Goal: Transaction & Acquisition: Obtain resource

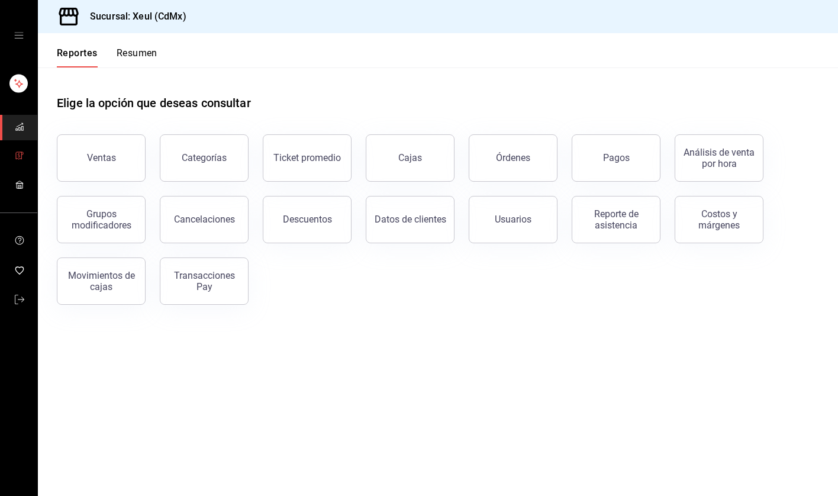
click at [19, 159] on icon "mailbox folders" at bounding box center [19, 155] width 9 height 9
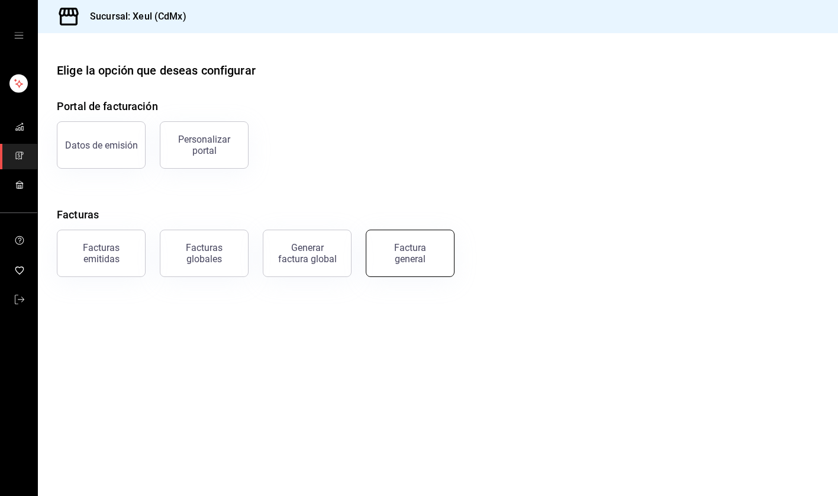
click at [379, 255] on button "Factura general" at bounding box center [410, 253] width 89 height 47
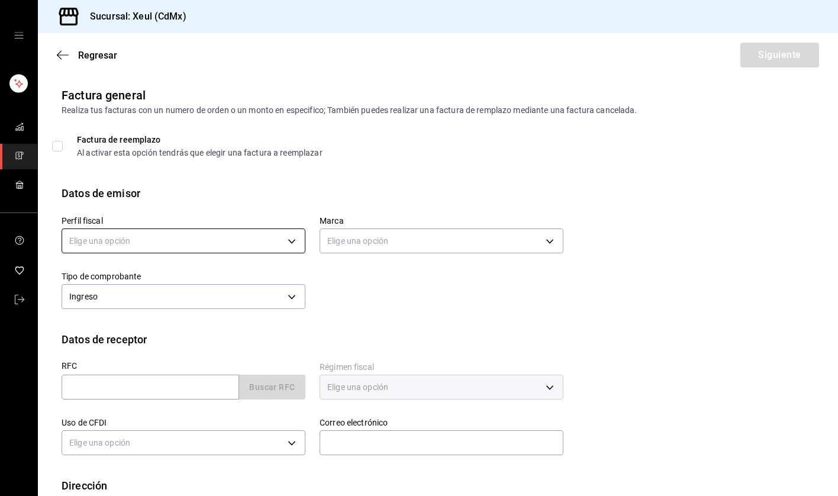
click at [256, 238] on body "Sucursal: Xeul (CdMx) Regresar Siguiente Factura general Realiza tus facturas c…" at bounding box center [419, 248] width 838 height 496
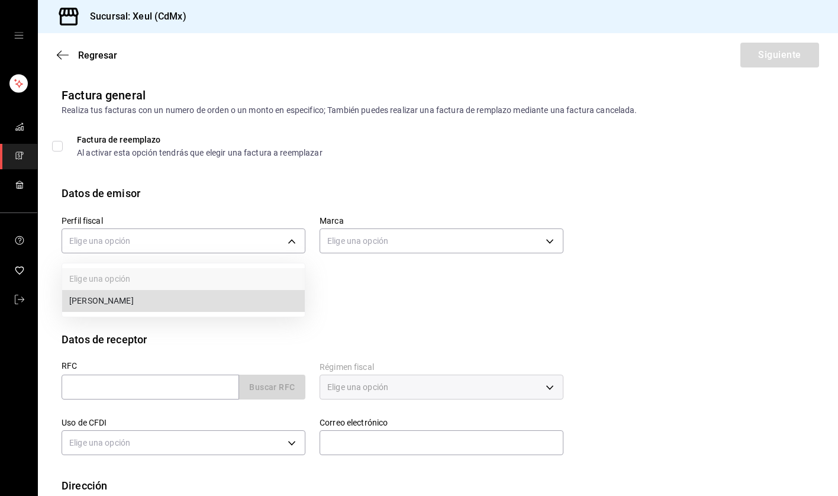
click at [199, 305] on li "[PERSON_NAME]" at bounding box center [183, 301] width 243 height 22
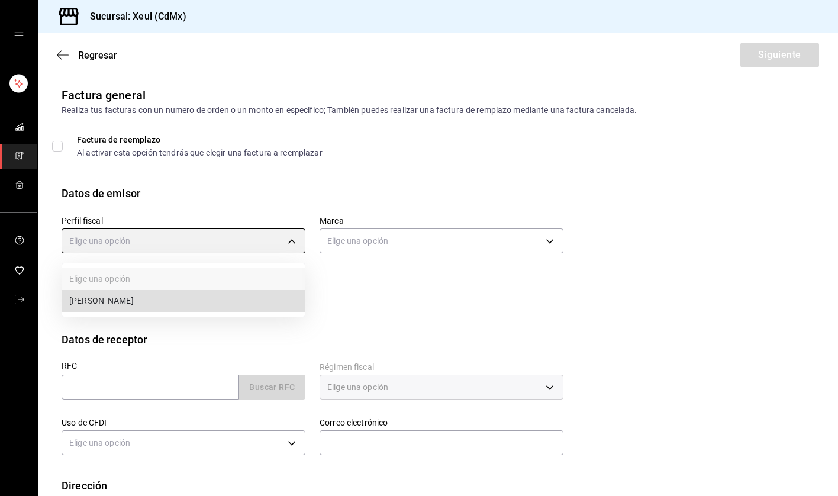
type input "554c110a-18dd-44f3-977d-186ab1f95351"
type input "556c56df-7d38-43a9-98c1-84be39c4f433"
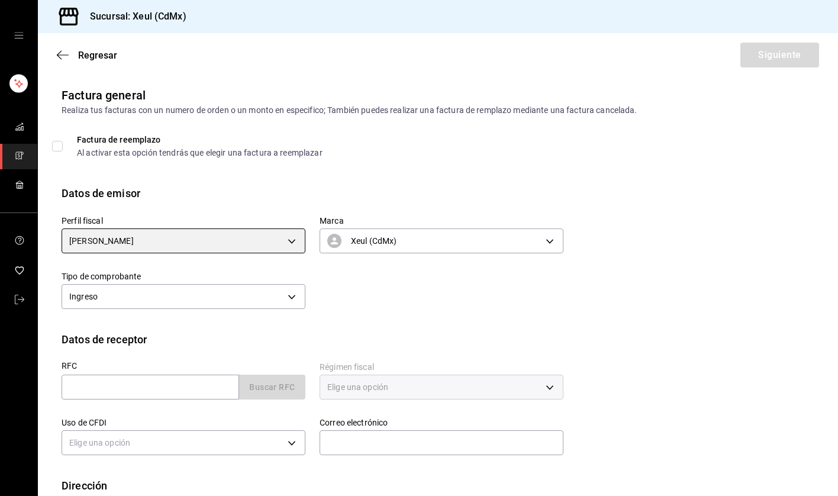
scroll to position [70, 0]
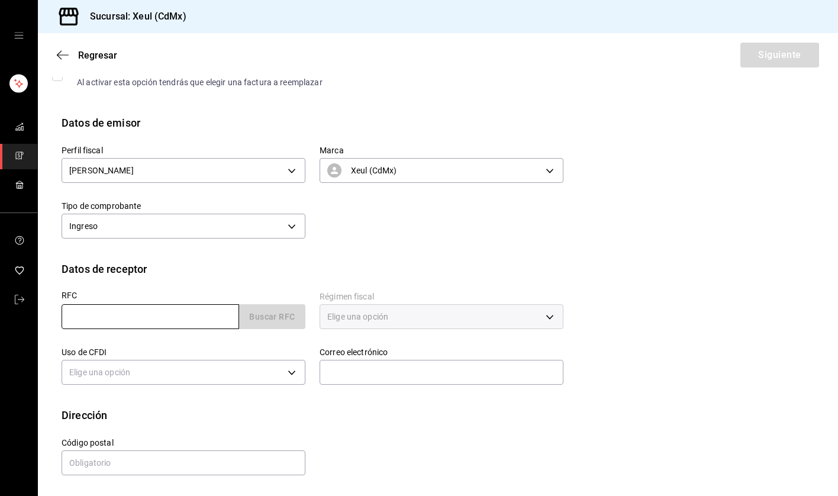
click at [144, 311] on input "text" at bounding box center [151, 316] width 178 height 25
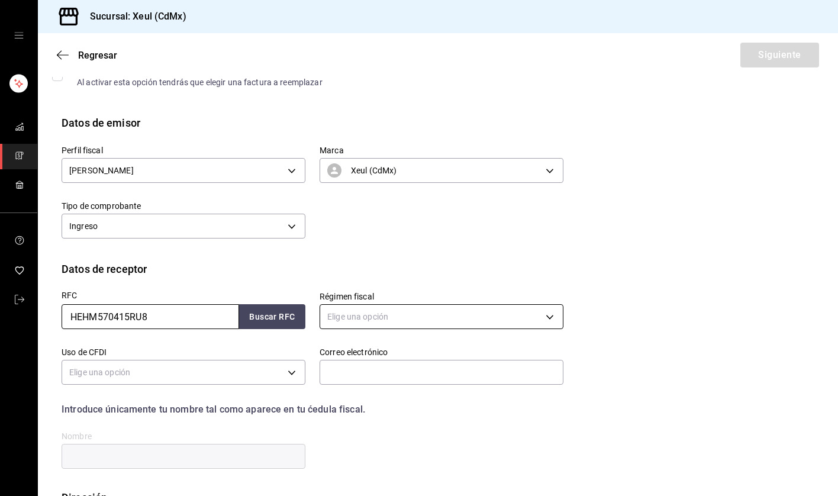
type input "HEHM570415RU8"
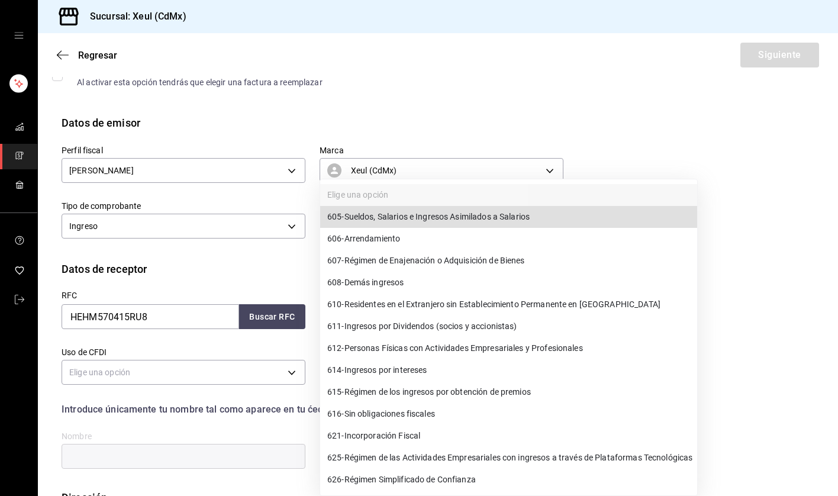
click at [445, 317] on body "Sucursal: Xeul (CdMx) Regresar Siguiente Factura general Realiza tus facturas c…" at bounding box center [419, 248] width 838 height 496
click at [342, 352] on span "612 - Personas Físicas con Actividades Empresariales y Profesionales" at bounding box center [455, 348] width 256 height 12
type input "612"
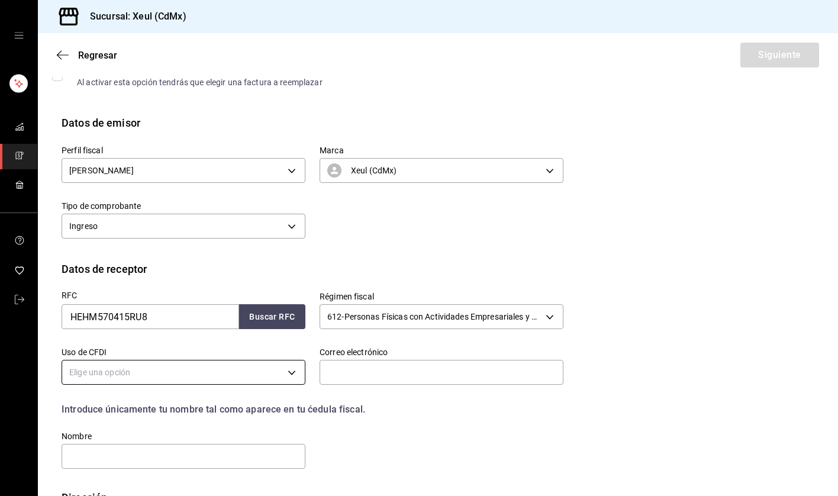
click at [276, 375] on body "Sucursal: Xeul (CdMx) Regresar Siguiente Factura general Realiza tus facturas c…" at bounding box center [419, 248] width 838 height 496
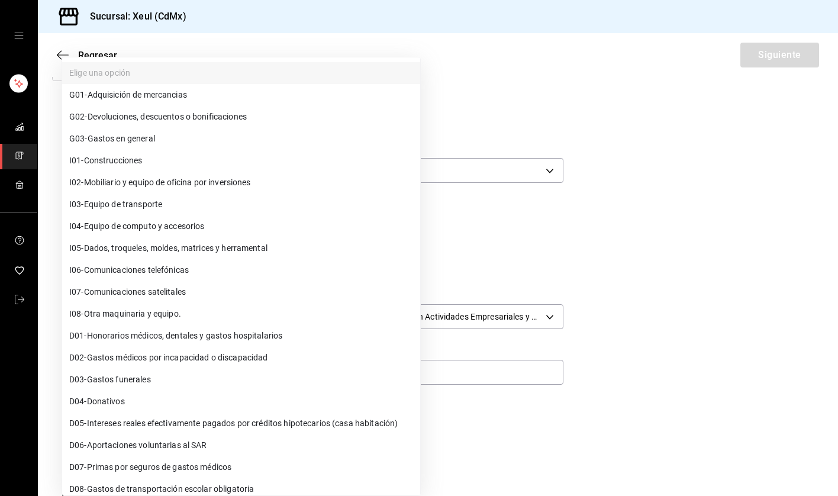
click at [130, 139] on span "G03 - Gastos en general" at bounding box center [112, 139] width 86 height 12
type input "G03"
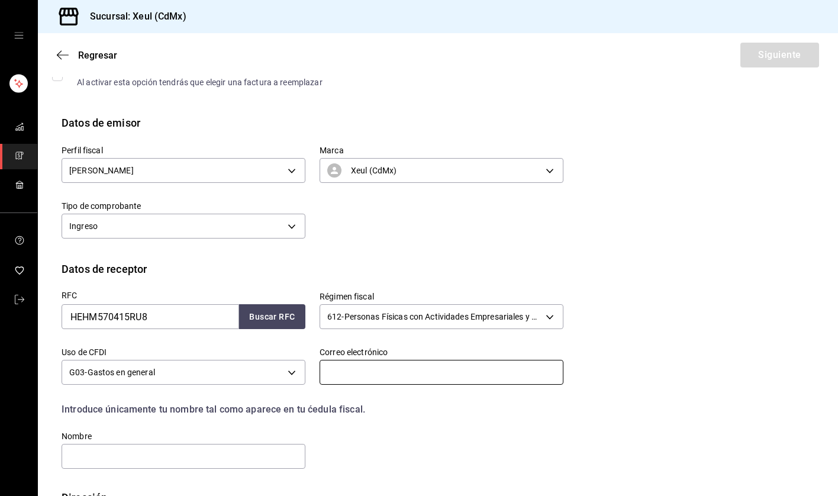
click at [363, 371] on input "text" at bounding box center [442, 372] width 244 height 25
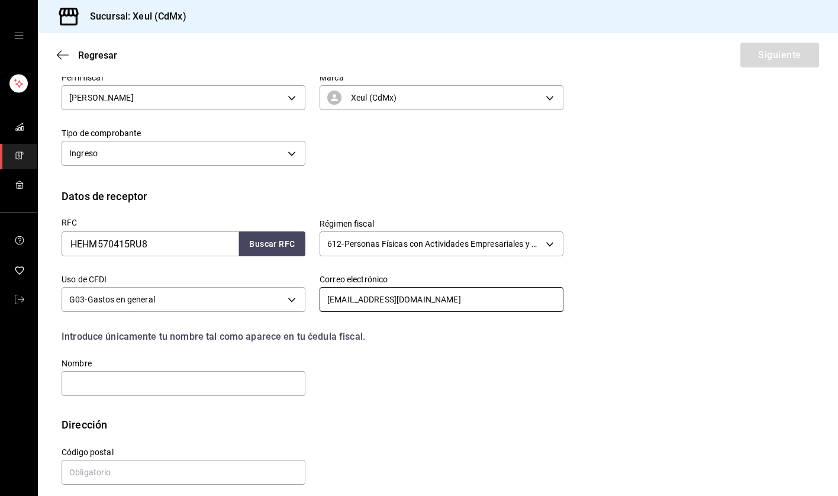
scroll to position [153, 0]
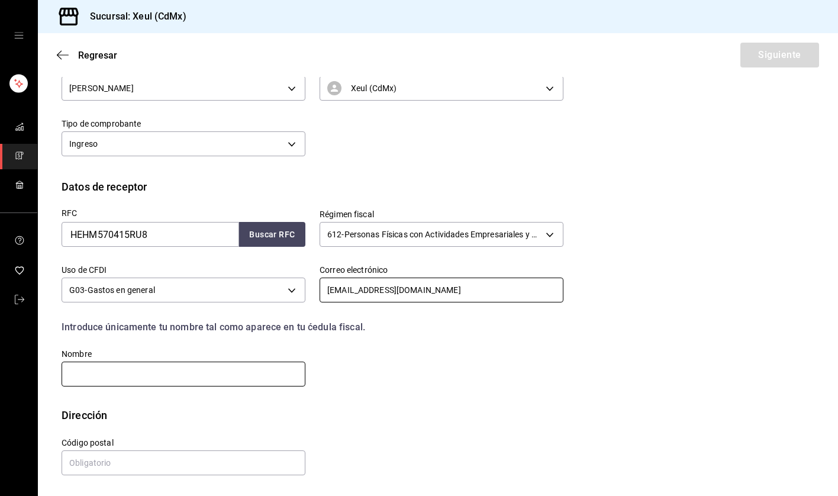
type input "mar57mx@hotmail.com"
click at [180, 374] on input "text" at bounding box center [184, 374] width 244 height 25
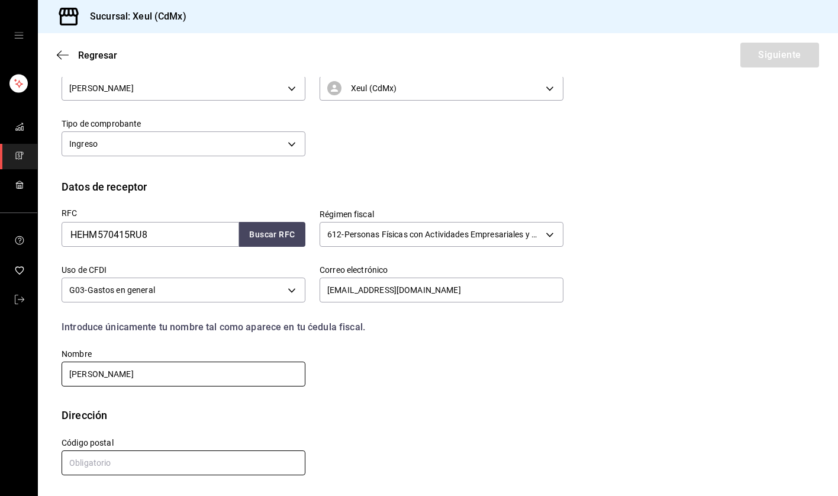
type input "MARCOS HERNANDEZ HERNANDEZ"
click at [114, 464] on input "text" at bounding box center [184, 462] width 244 height 25
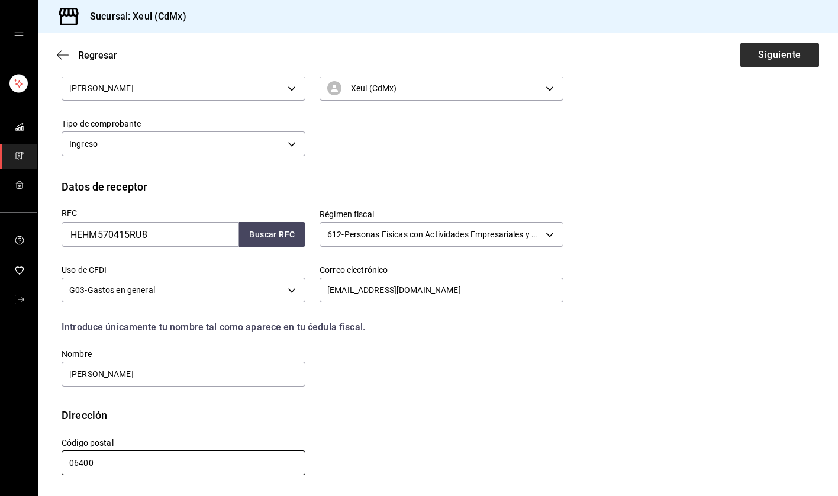
type input "06400"
click at [749, 50] on button "Siguiente" at bounding box center [780, 55] width 79 height 25
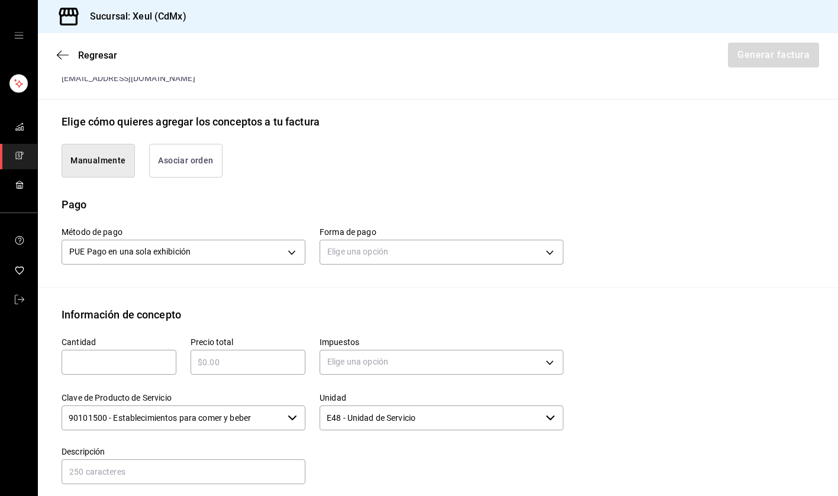
scroll to position [282, 0]
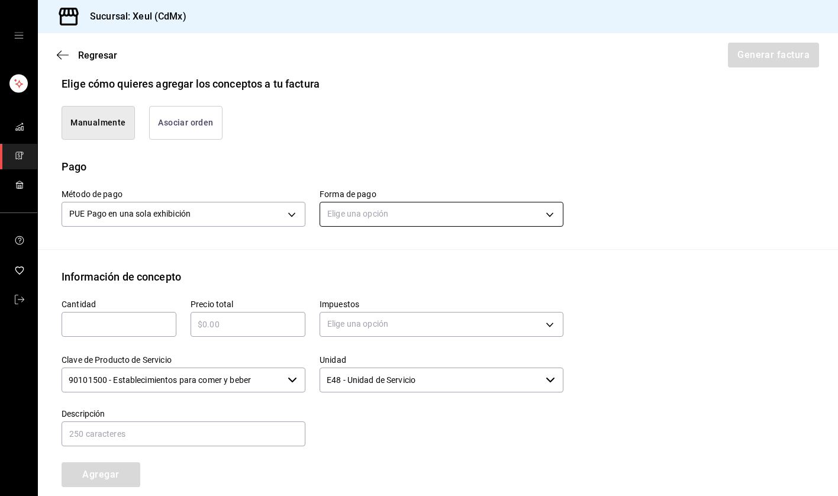
click at [448, 219] on body "Sucursal: Xeul (CdMx) Regresar Generar factura Emisor Perfil fiscal SEUNG MOOK …" at bounding box center [419, 248] width 838 height 496
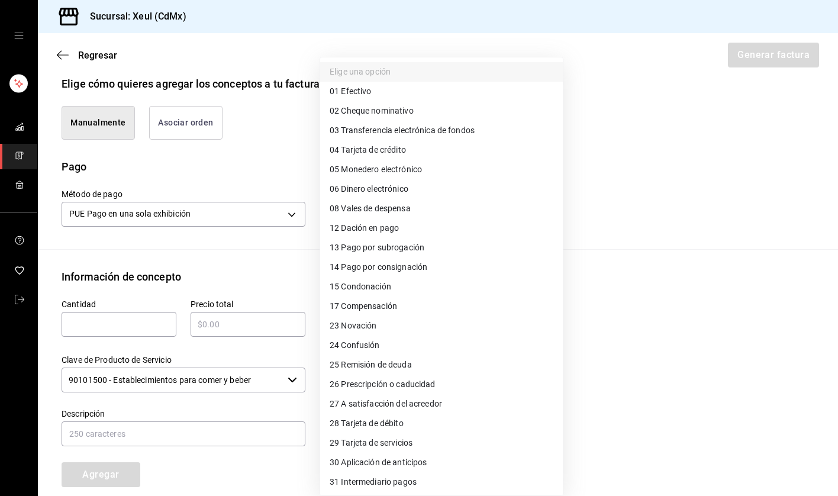
click at [352, 427] on span "28 Tarjeta de débito" at bounding box center [367, 423] width 74 height 12
type input "28"
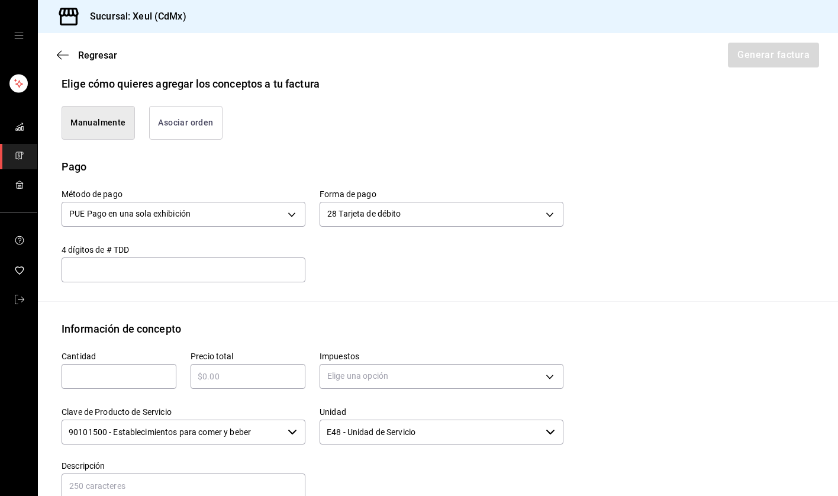
click at [102, 366] on div "​" at bounding box center [119, 376] width 115 height 25
type input "1"
click at [211, 376] on input "text" at bounding box center [248, 376] width 115 height 14
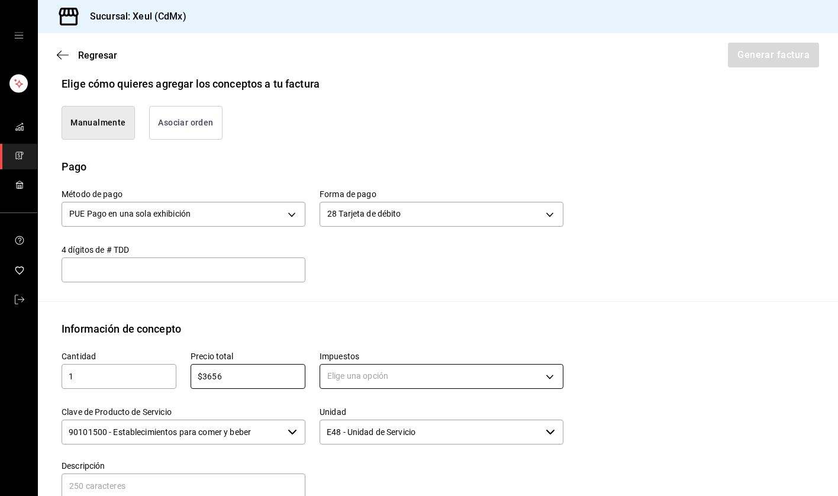
type input "$3656"
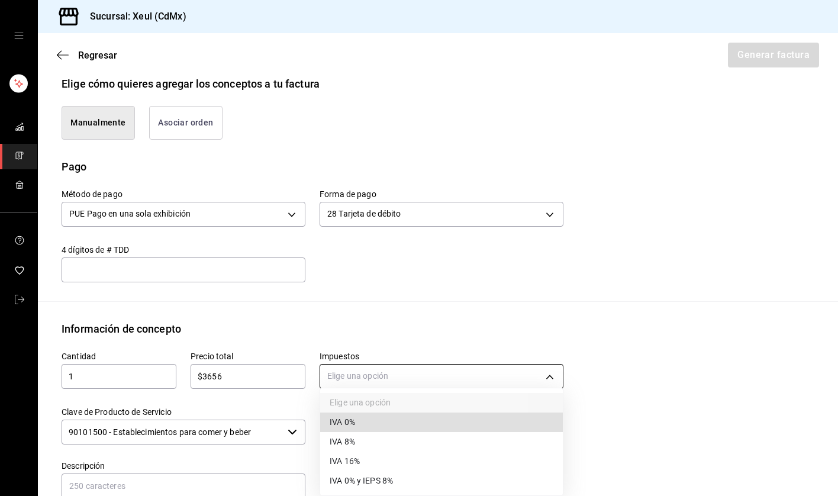
click at [409, 376] on body "Sucursal: Xeul (CdMx) Regresar Generar factura Emisor Perfil fiscal SEUNG MOOK …" at bounding box center [419, 248] width 838 height 496
click at [359, 460] on span "IVA 16%" at bounding box center [345, 461] width 30 height 12
type input "IVA_16"
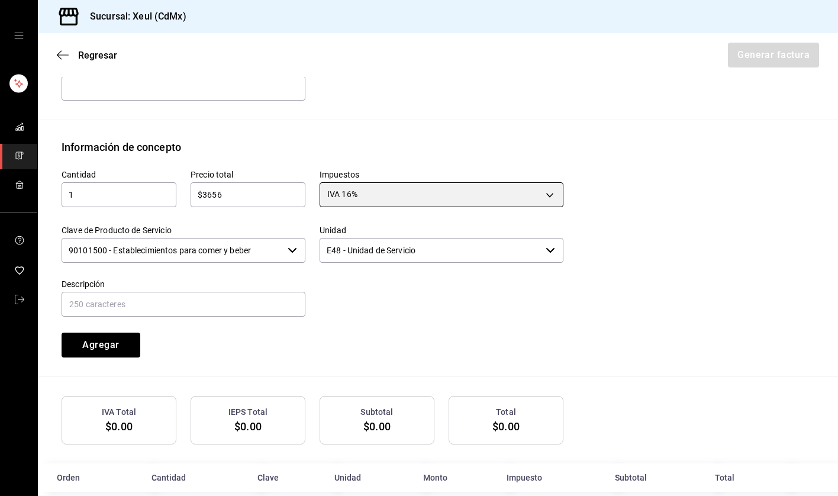
scroll to position [483, 0]
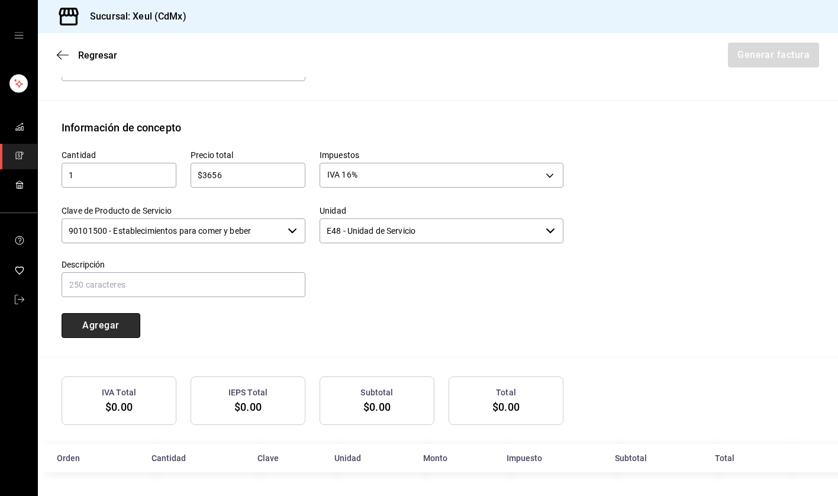
click at [105, 328] on button "Agregar" at bounding box center [101, 325] width 79 height 25
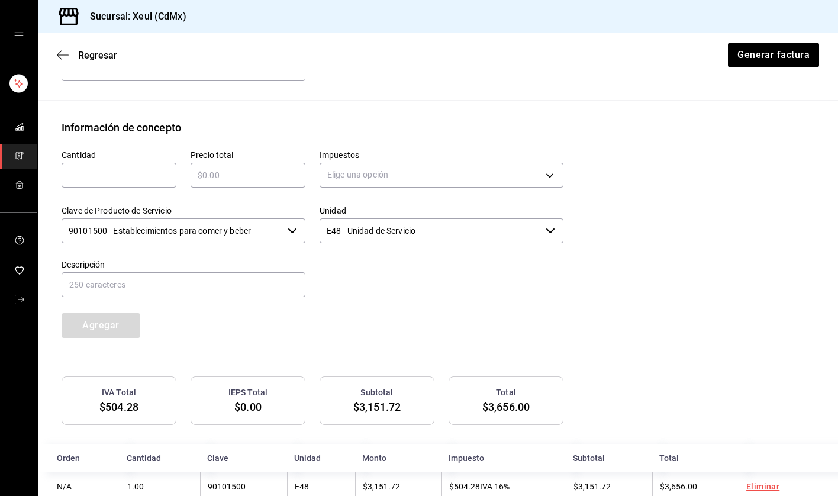
scroll to position [512, 0]
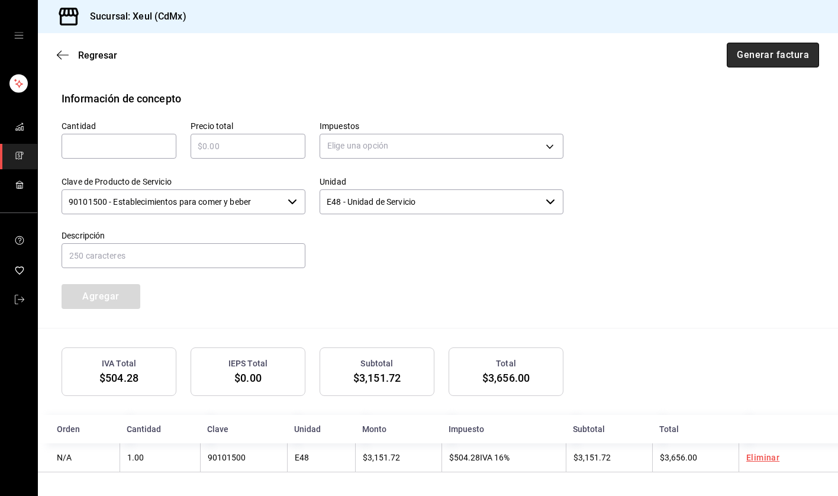
click at [774, 56] on button "Generar factura" at bounding box center [773, 55] width 92 height 25
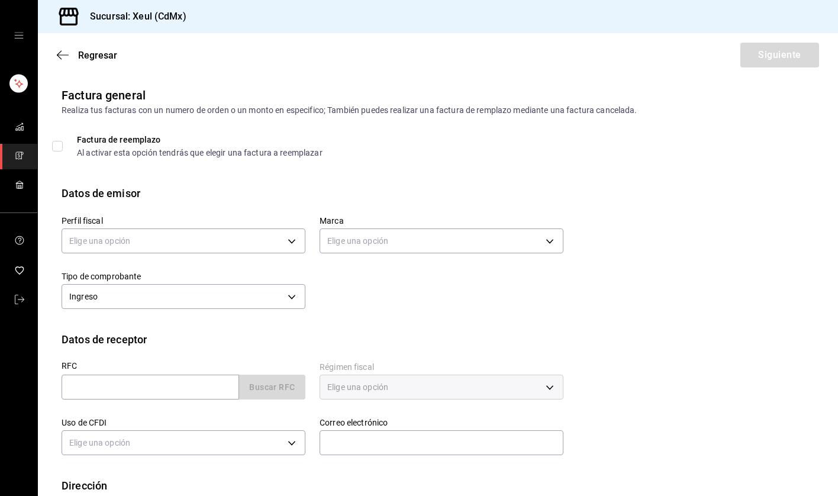
click at [22, 156] on icon "mailbox folders" at bounding box center [19, 155] width 9 height 9
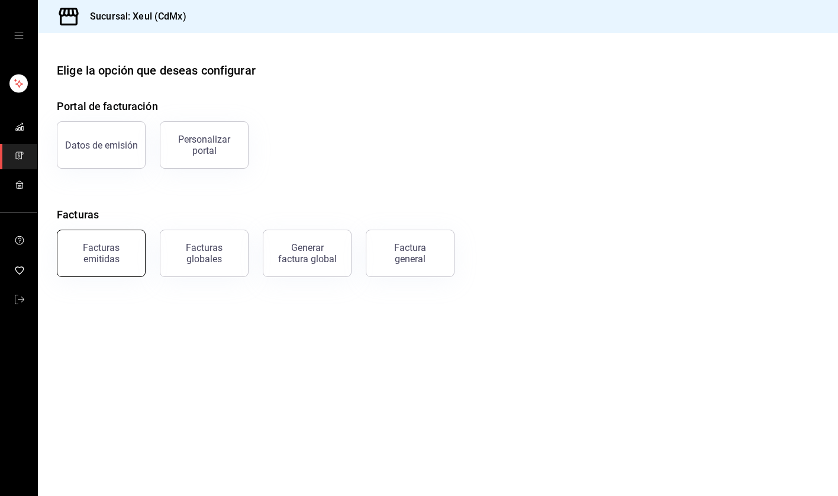
click at [120, 263] on div "Facturas emitidas" at bounding box center [101, 253] width 73 height 22
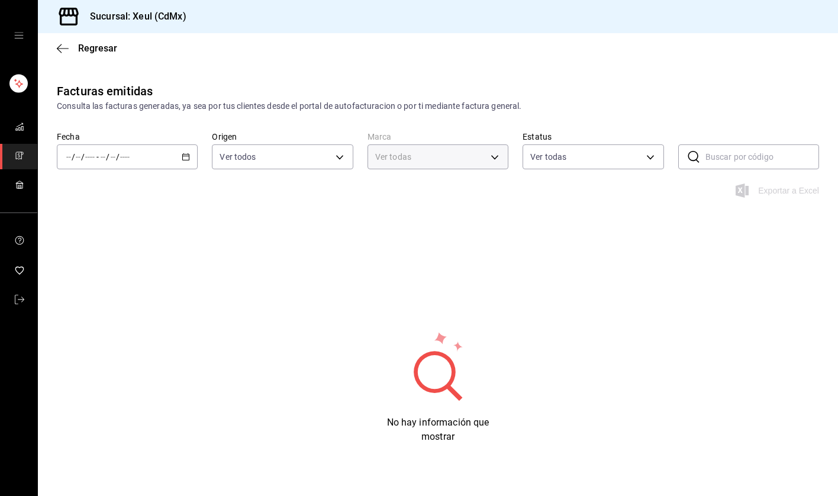
type input "556c56df-7d38-43a9-98c1-84be39c4f433"
click at [186, 156] on \(Stroke\) "button" at bounding box center [186, 156] width 7 height 1
click at [118, 197] on span "Hoy" at bounding box center [113, 192] width 92 height 12
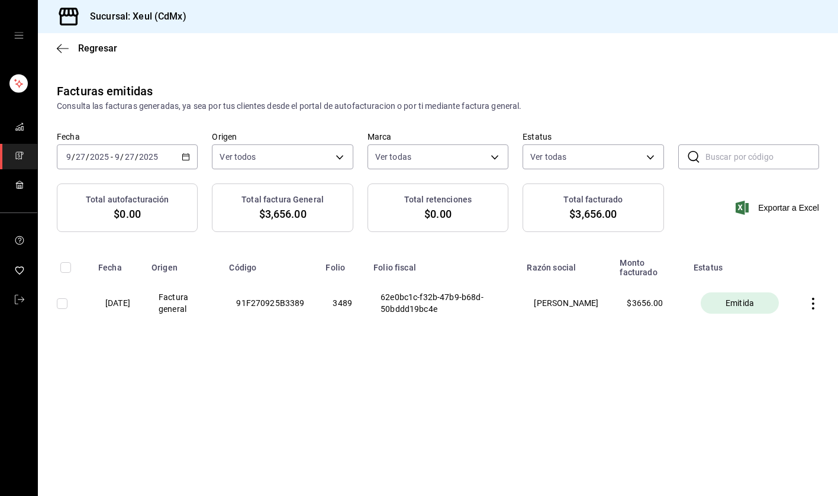
click at [64, 304] on input "checkbox" at bounding box center [62, 303] width 11 height 11
checkbox input "true"
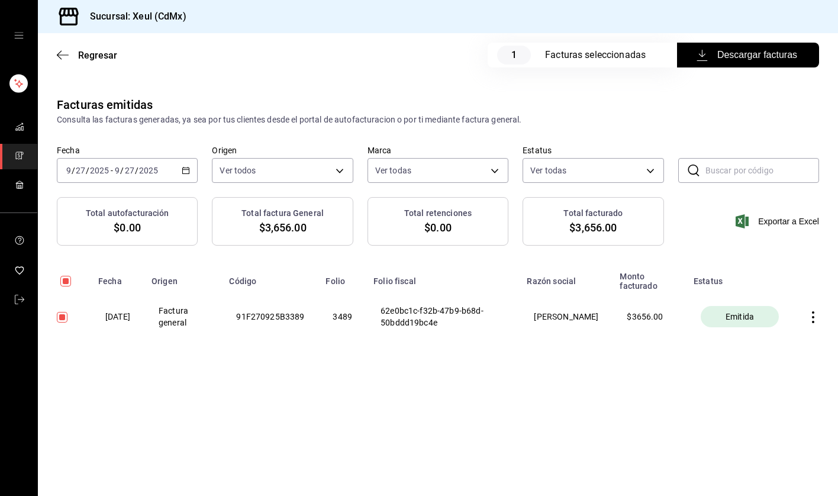
click at [743, 53] on span "Descargar facturas" at bounding box center [748, 55] width 98 height 14
